Goal: Task Accomplishment & Management: Manage account settings

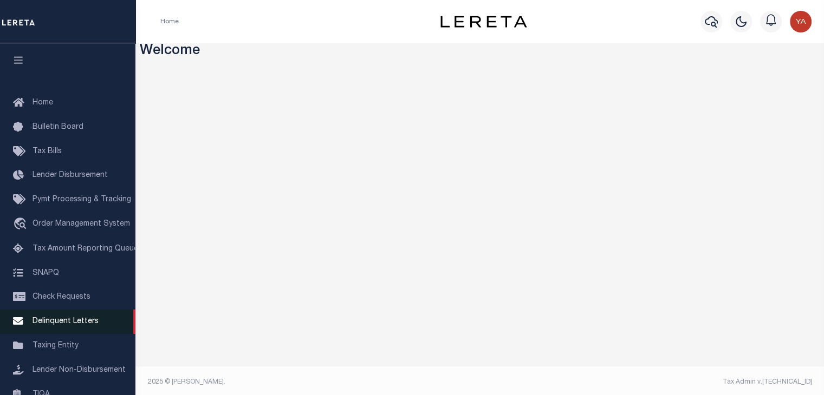
click at [66, 334] on link "Delinquent Letters" at bounding box center [67, 322] width 135 height 24
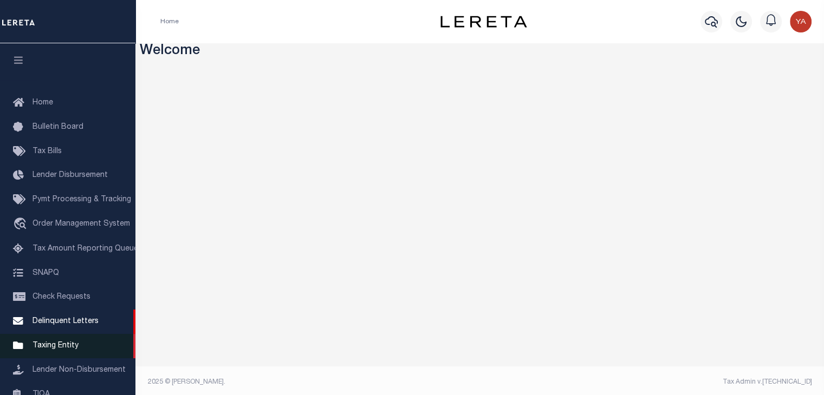
click at [55, 347] on span "Taxing Entity" at bounding box center [56, 346] width 46 height 8
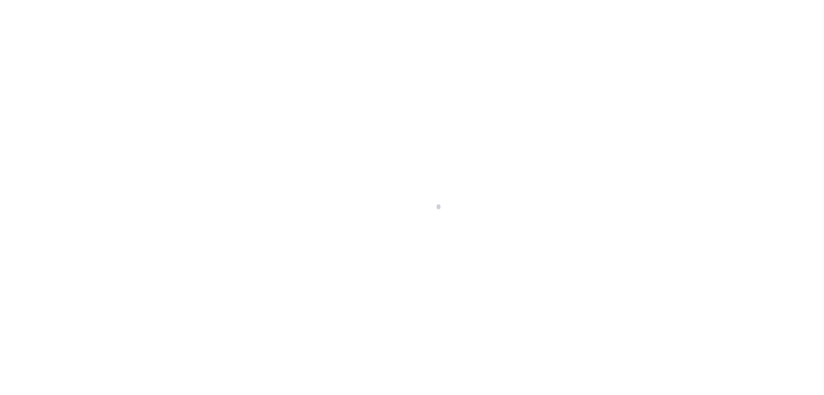
scroll to position [126, 0]
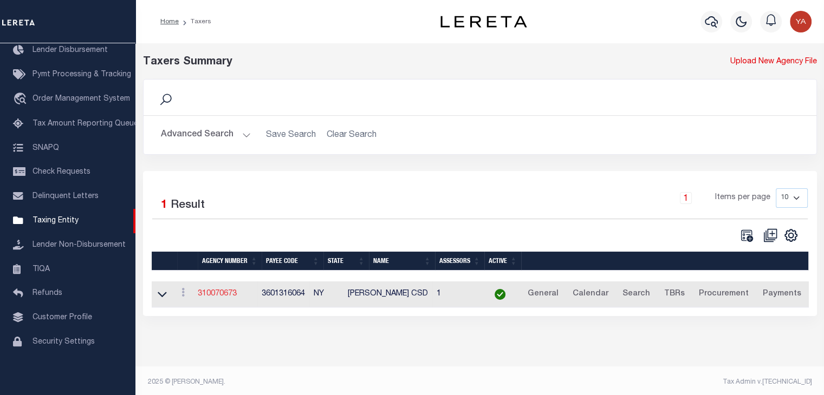
click at [237, 290] on link "310070673" at bounding box center [217, 294] width 39 height 8
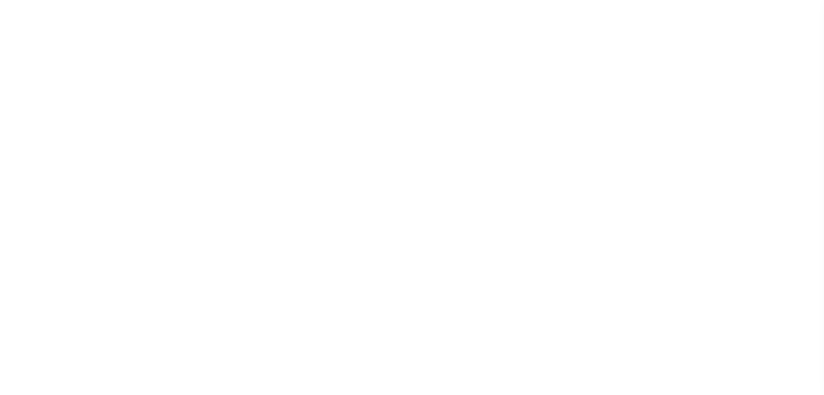
select select
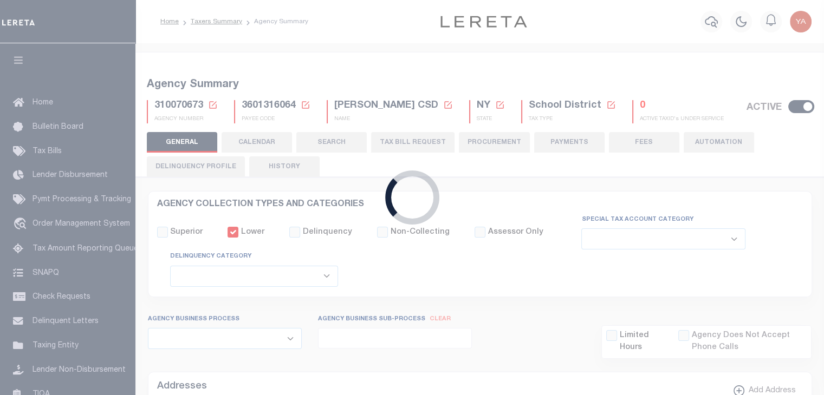
checkbox input "false"
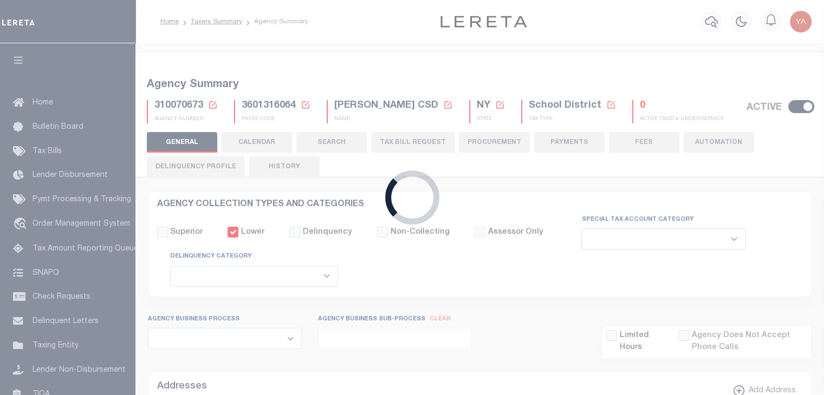
type input "3601316064"
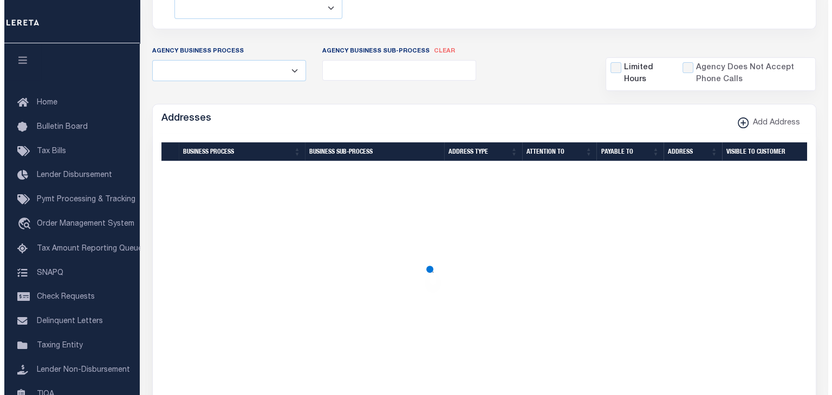
scroll to position [271, 0]
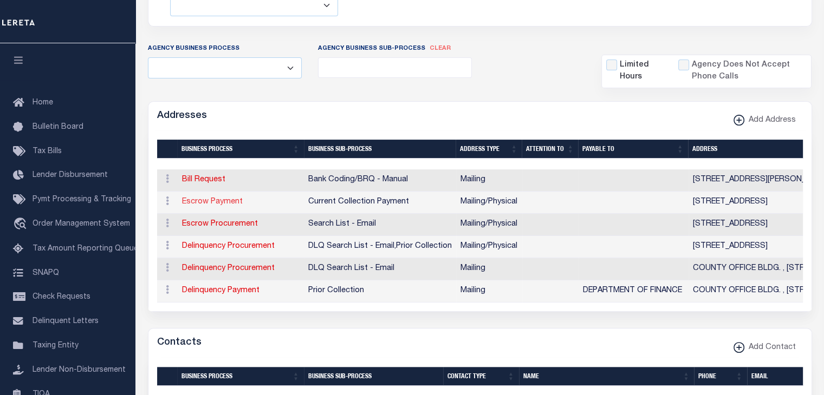
click at [215, 203] on link "Escrow Payment" at bounding box center [212, 202] width 61 height 8
select select "1"
checkbox input "false"
select select
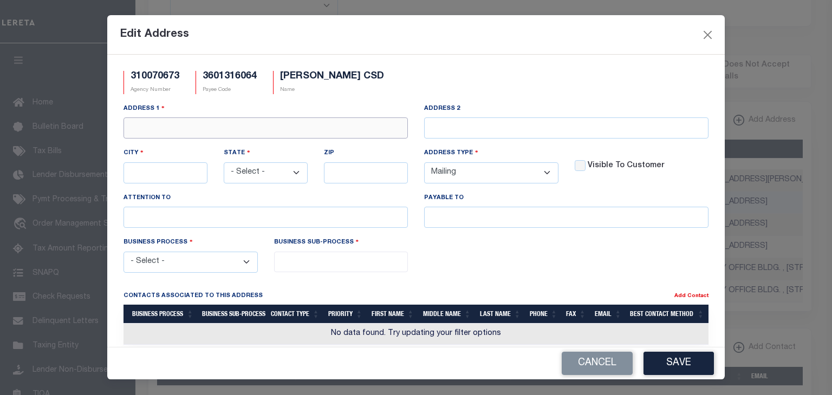
click at [219, 135] on input "text" at bounding box center [266, 128] width 284 height 21
click at [603, 362] on button "Cancel" at bounding box center [597, 363] width 71 height 23
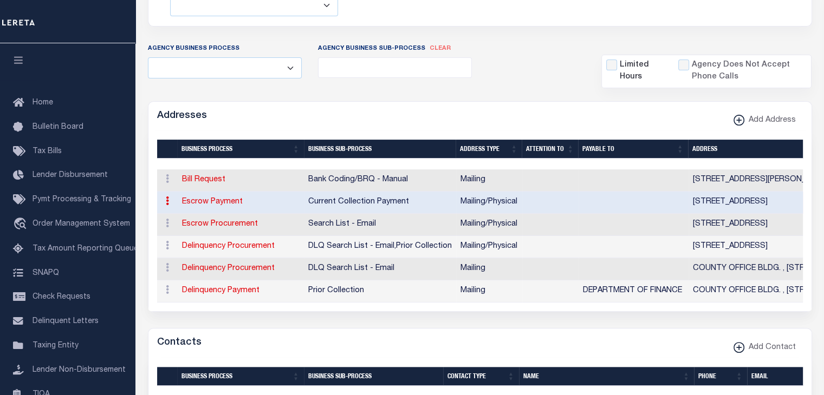
drag, startPoint x: 208, startPoint y: 201, endPoint x: 215, endPoint y: 200, distance: 6.6
click at [208, 201] on link "Escrow Payment" at bounding box center [212, 202] width 61 height 8
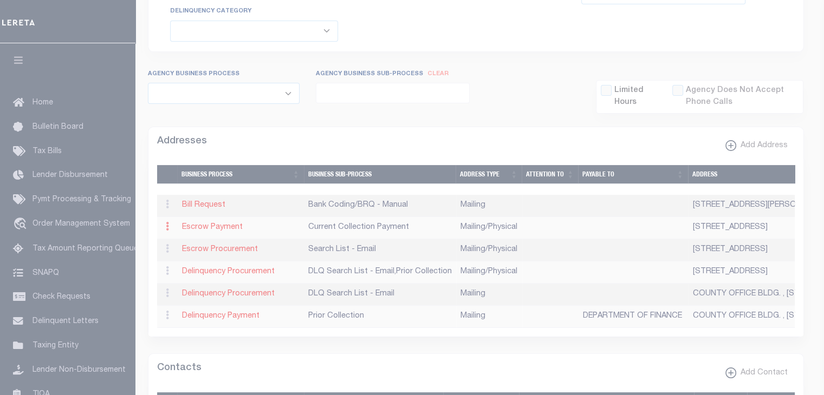
click at [164, 204] on div at bounding box center [412, 197] width 824 height 395
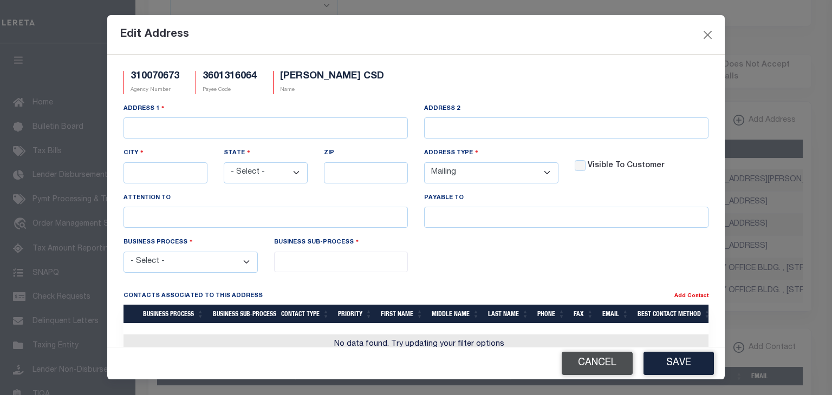
click at [599, 360] on button "Cancel" at bounding box center [597, 363] width 71 height 23
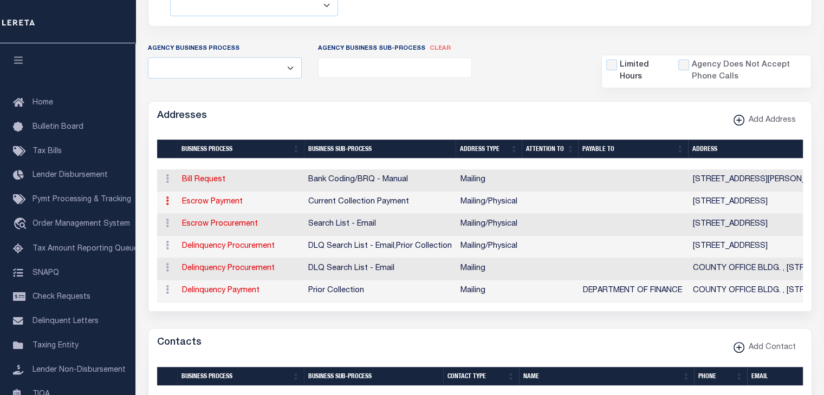
click at [167, 198] on icon at bounding box center [167, 201] width 3 height 9
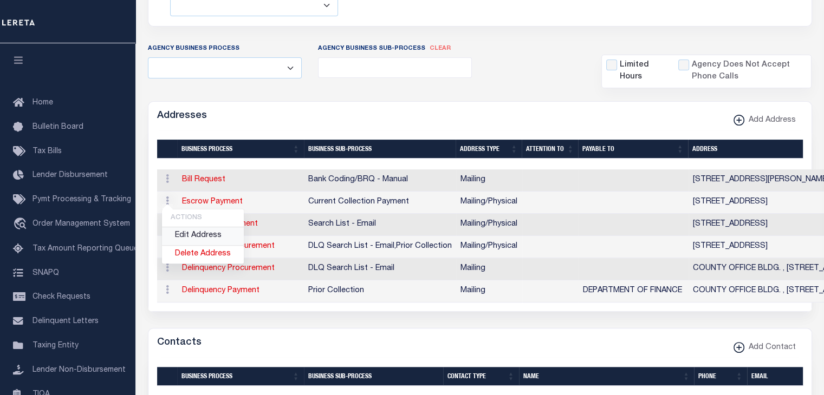
click at [182, 235] on link "Edit Address" at bounding box center [203, 237] width 82 height 18
select select "1"
checkbox input "false"
select select
